Goal: Information Seeking & Learning: Learn about a topic

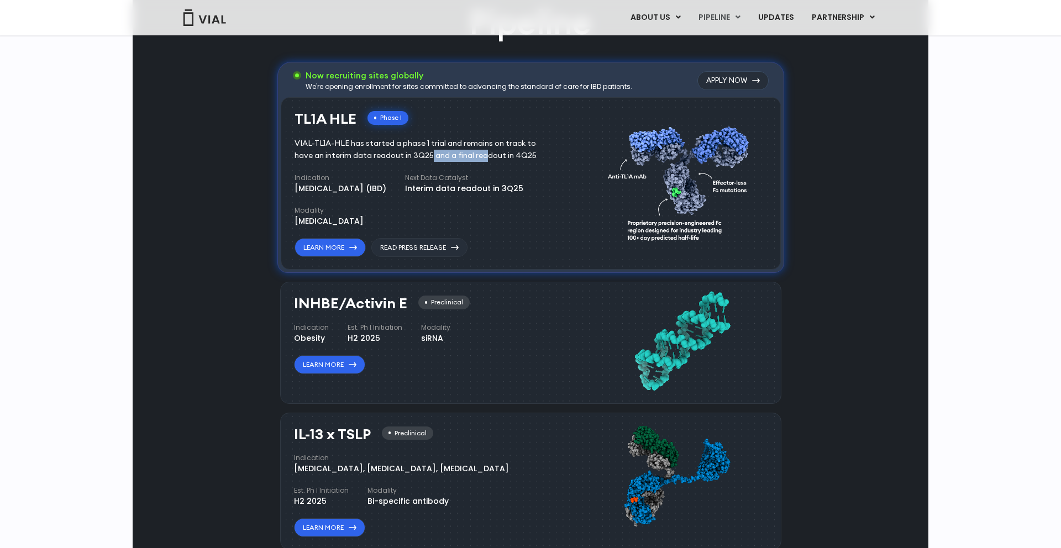
drag, startPoint x: 368, startPoint y: 151, endPoint x: 423, endPoint y: 151, distance: 54.1
click at [423, 151] on div "VIAL-TL1A-HLE has started a phase 1 trial and remains on track to have an inter…" at bounding box center [423, 150] width 258 height 24
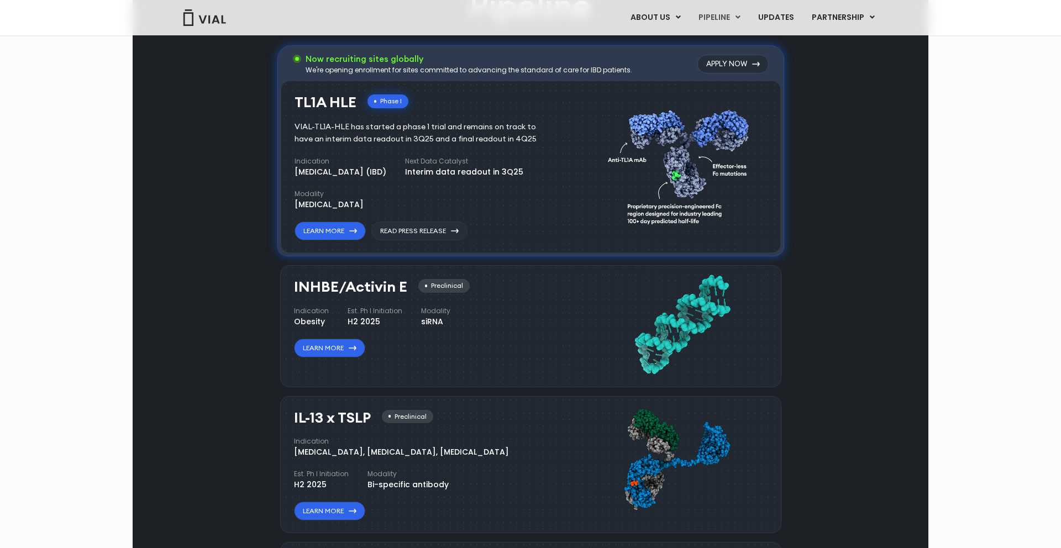
scroll to position [837, 0]
